Goal: Navigation & Orientation: Find specific page/section

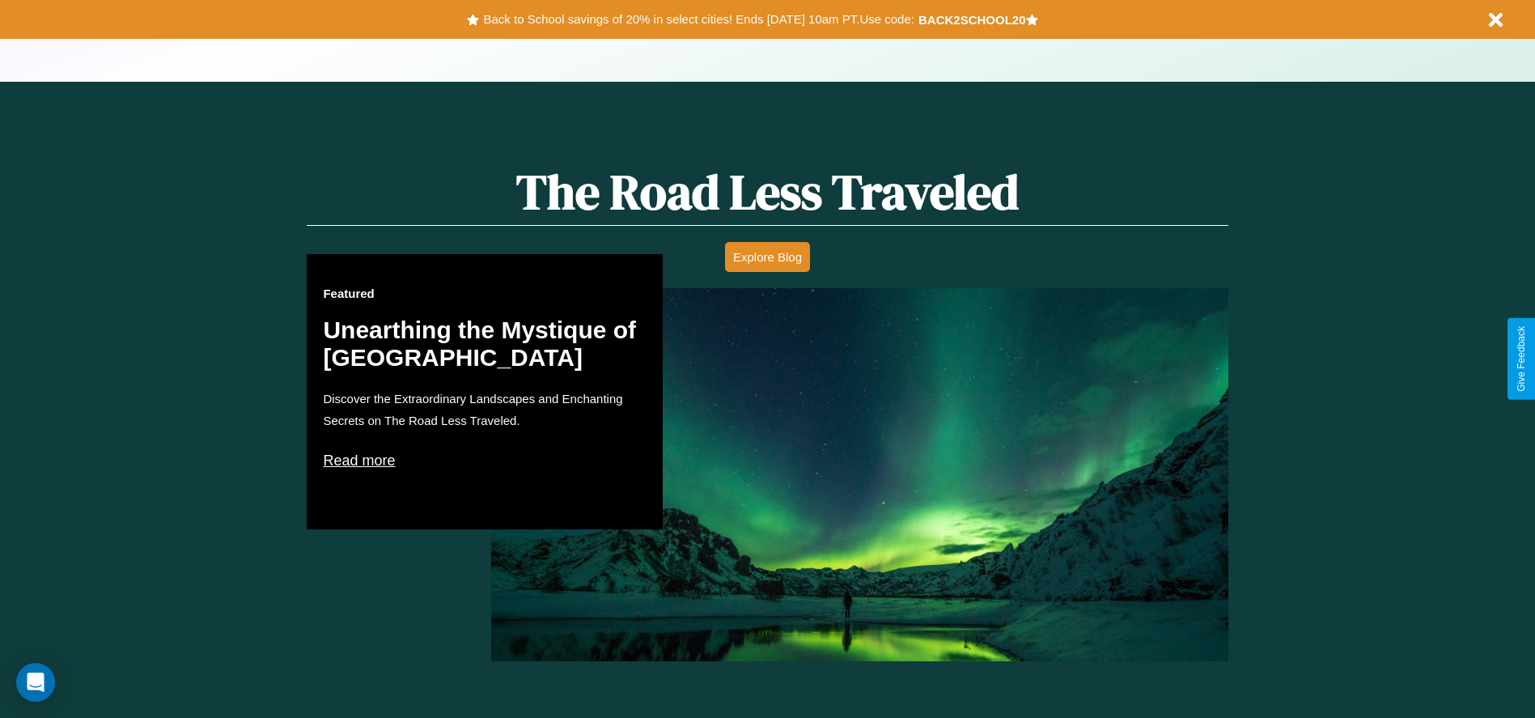
scroll to position [924, 0]
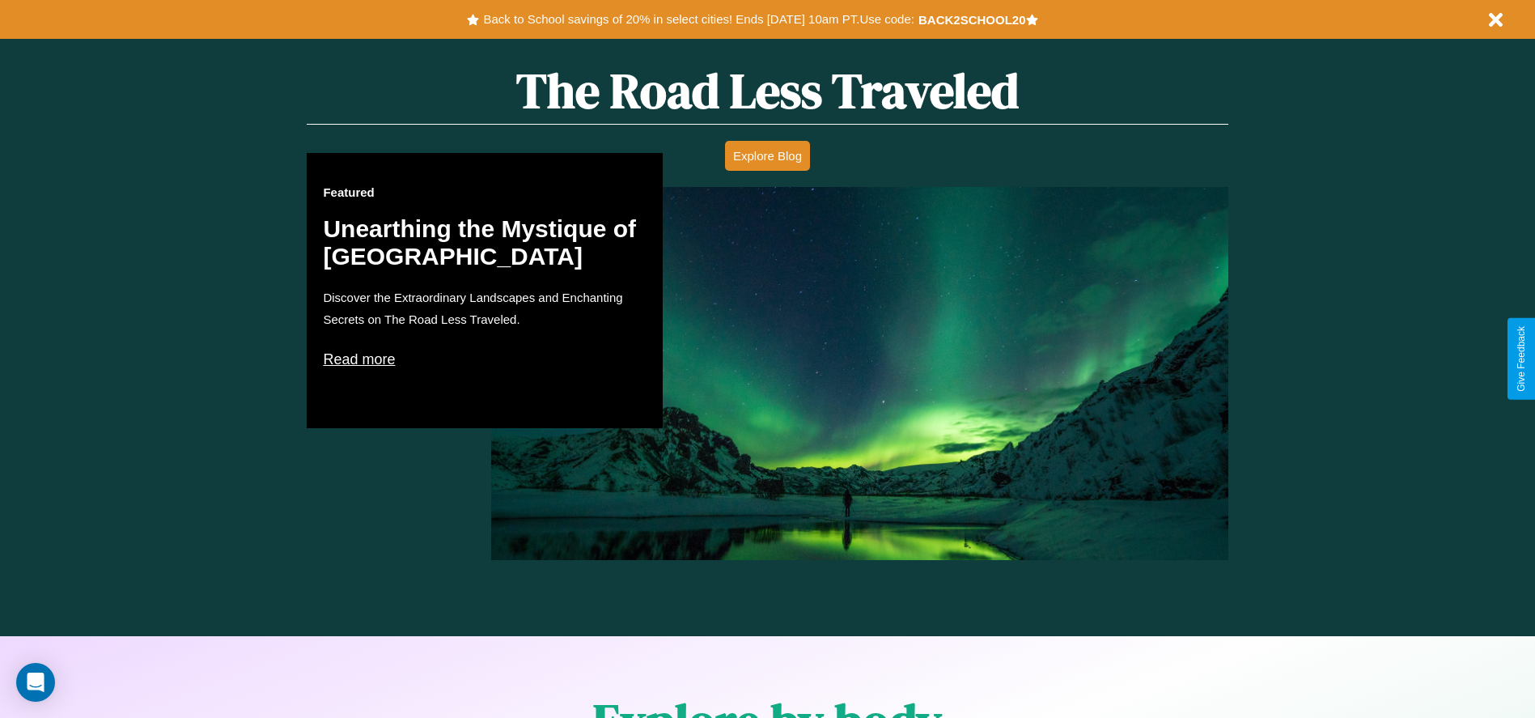
click at [485, 358] on p "Read more" at bounding box center [485, 359] width 324 height 26
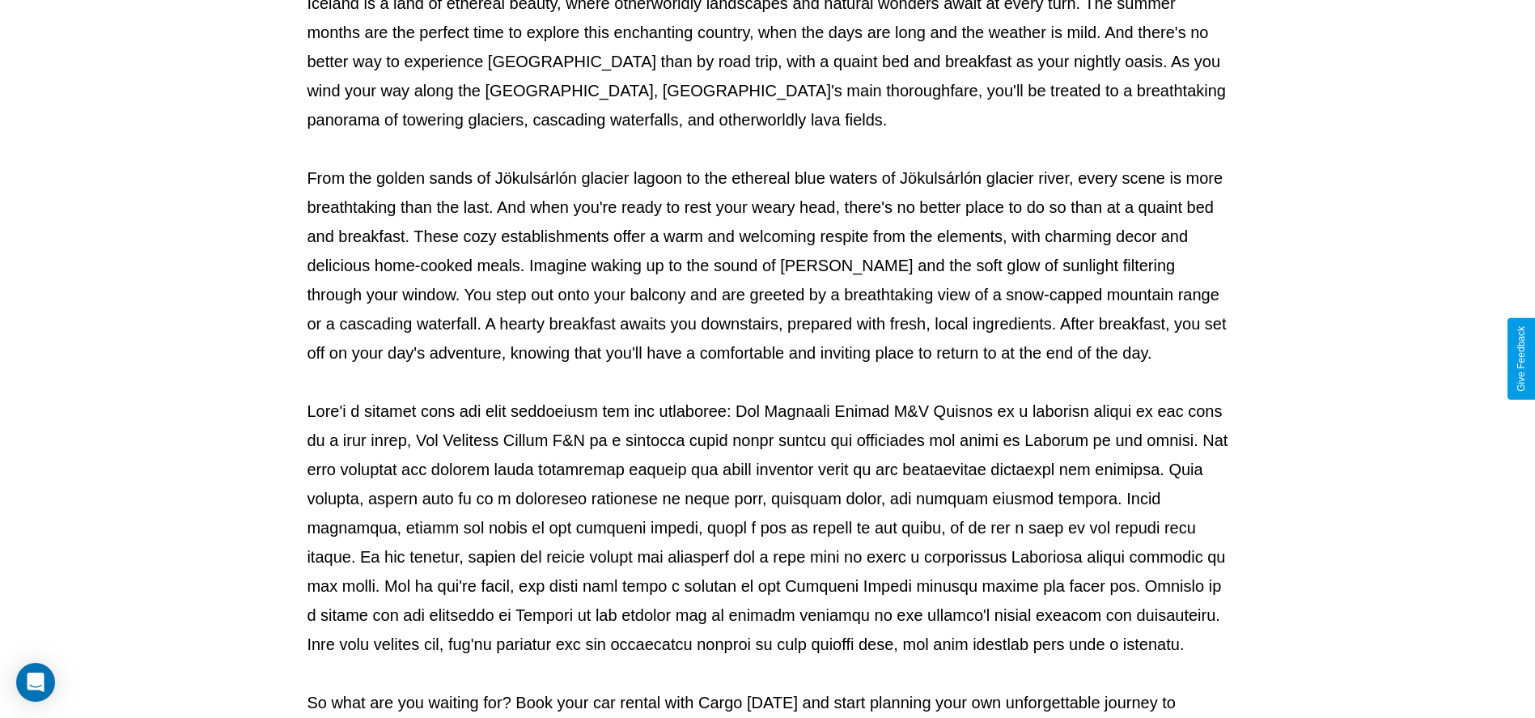
scroll to position [536, 0]
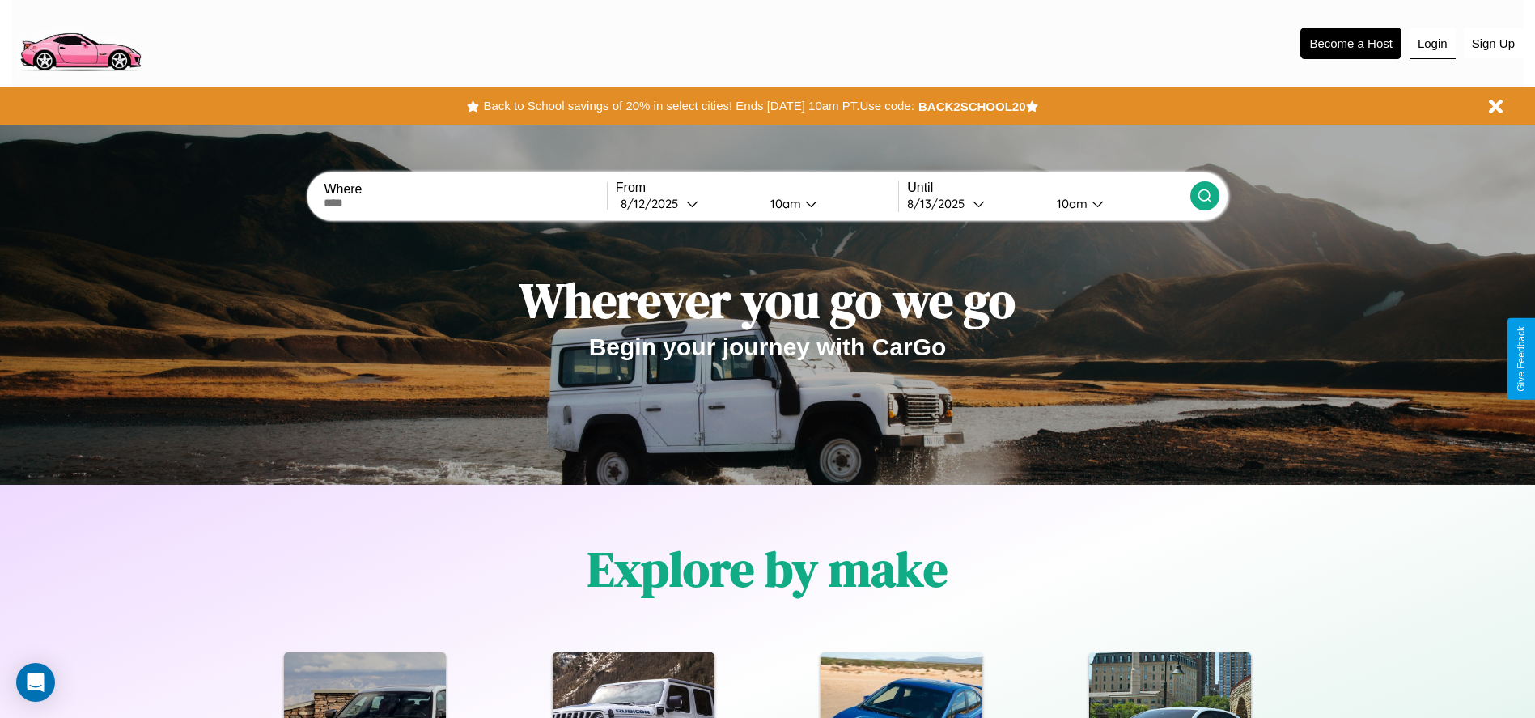
click at [1432, 43] on button "Login" at bounding box center [1432, 43] width 46 height 31
